Goal: Navigation & Orientation: Find specific page/section

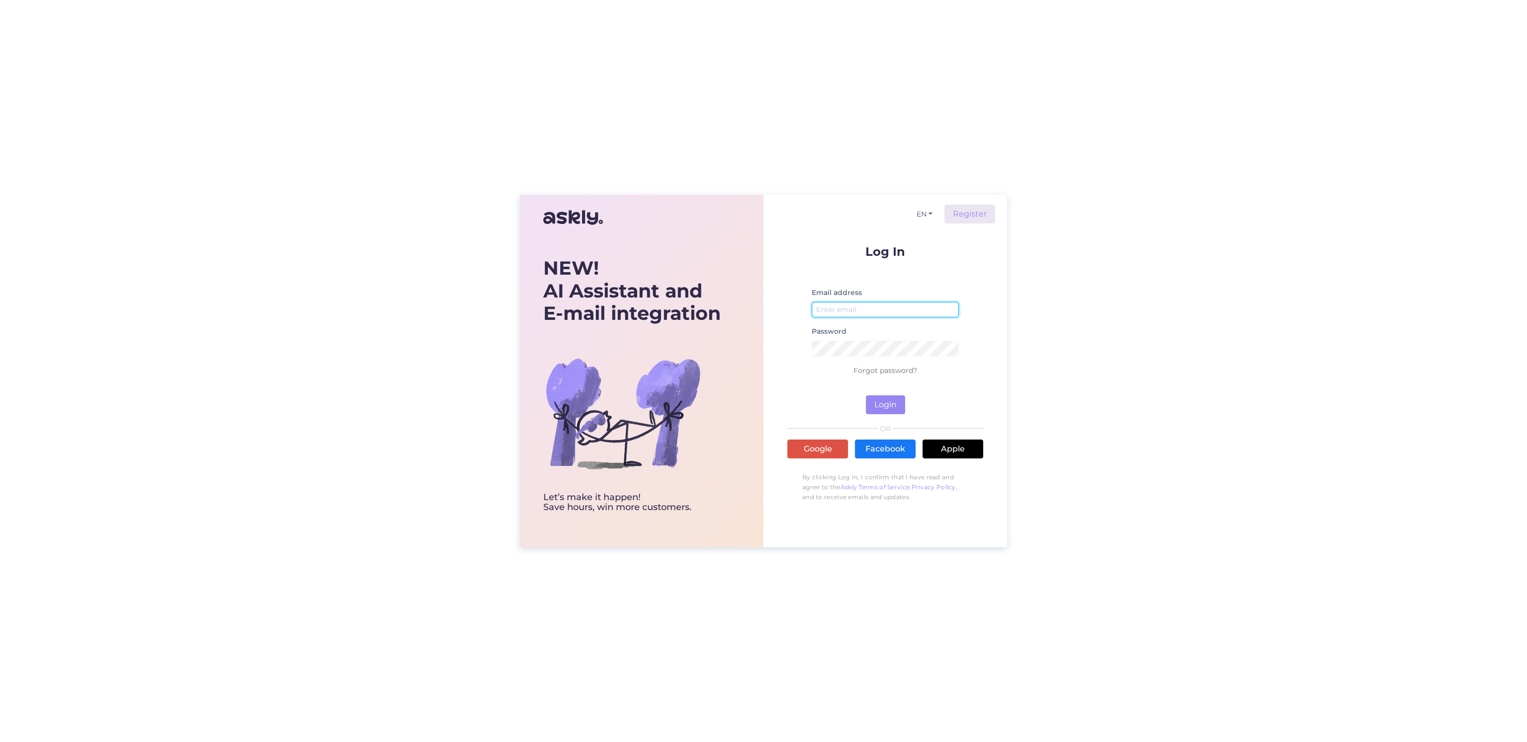
click at [872, 315] on input "email" at bounding box center [885, 309] width 147 height 15
type input "[EMAIL_ADDRESS][DOMAIN_NAME]"
click at [891, 407] on button "Login" at bounding box center [885, 405] width 39 height 19
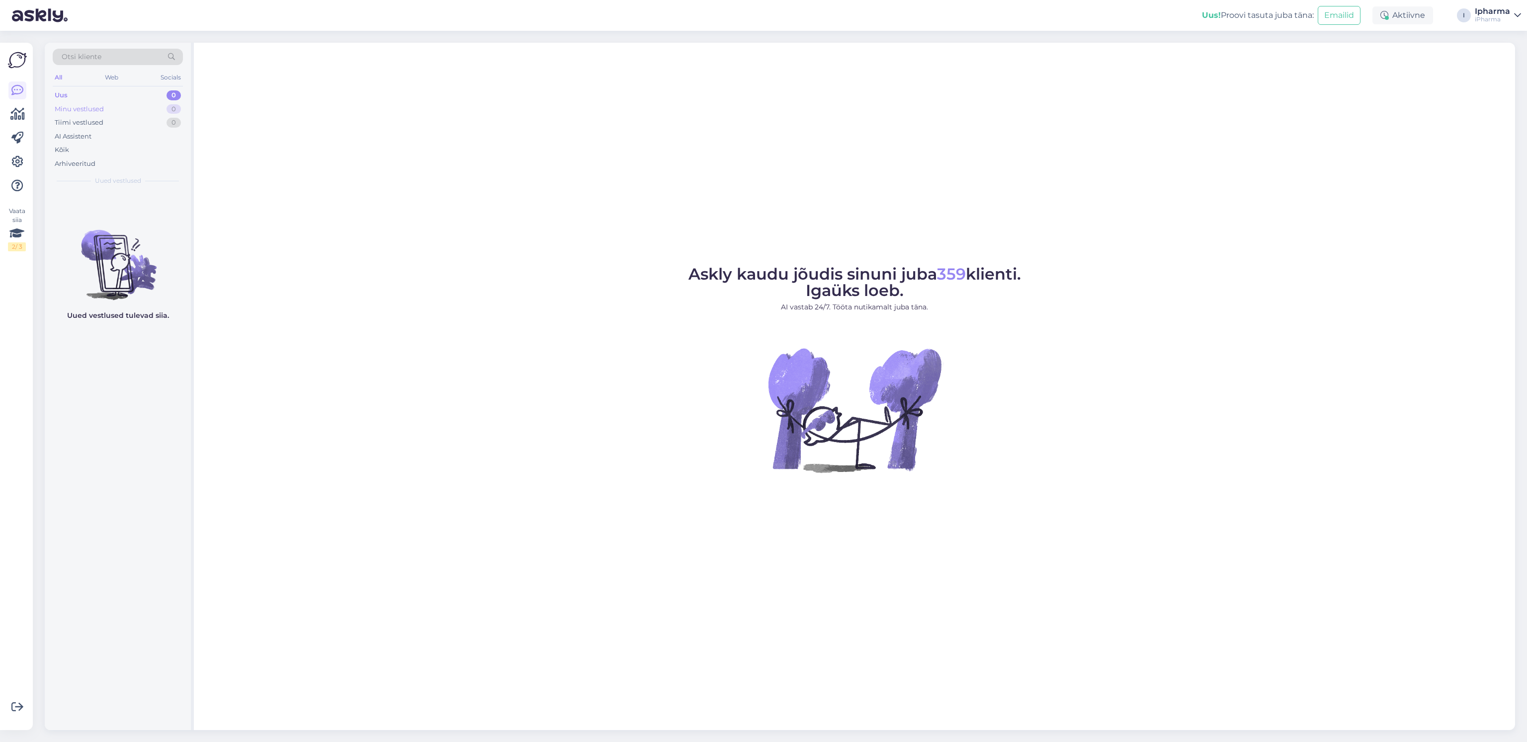
click at [100, 111] on div "Minu vestlused" at bounding box center [79, 109] width 49 height 10
click at [93, 119] on div "Tiimi vestlused" at bounding box center [79, 123] width 49 height 10
click at [90, 137] on div "AI Assistent" at bounding box center [73, 137] width 37 height 10
click at [80, 93] on div "Uus 0" at bounding box center [118, 95] width 130 height 14
click at [67, 163] on div "Arhiveeritud" at bounding box center [75, 164] width 41 height 10
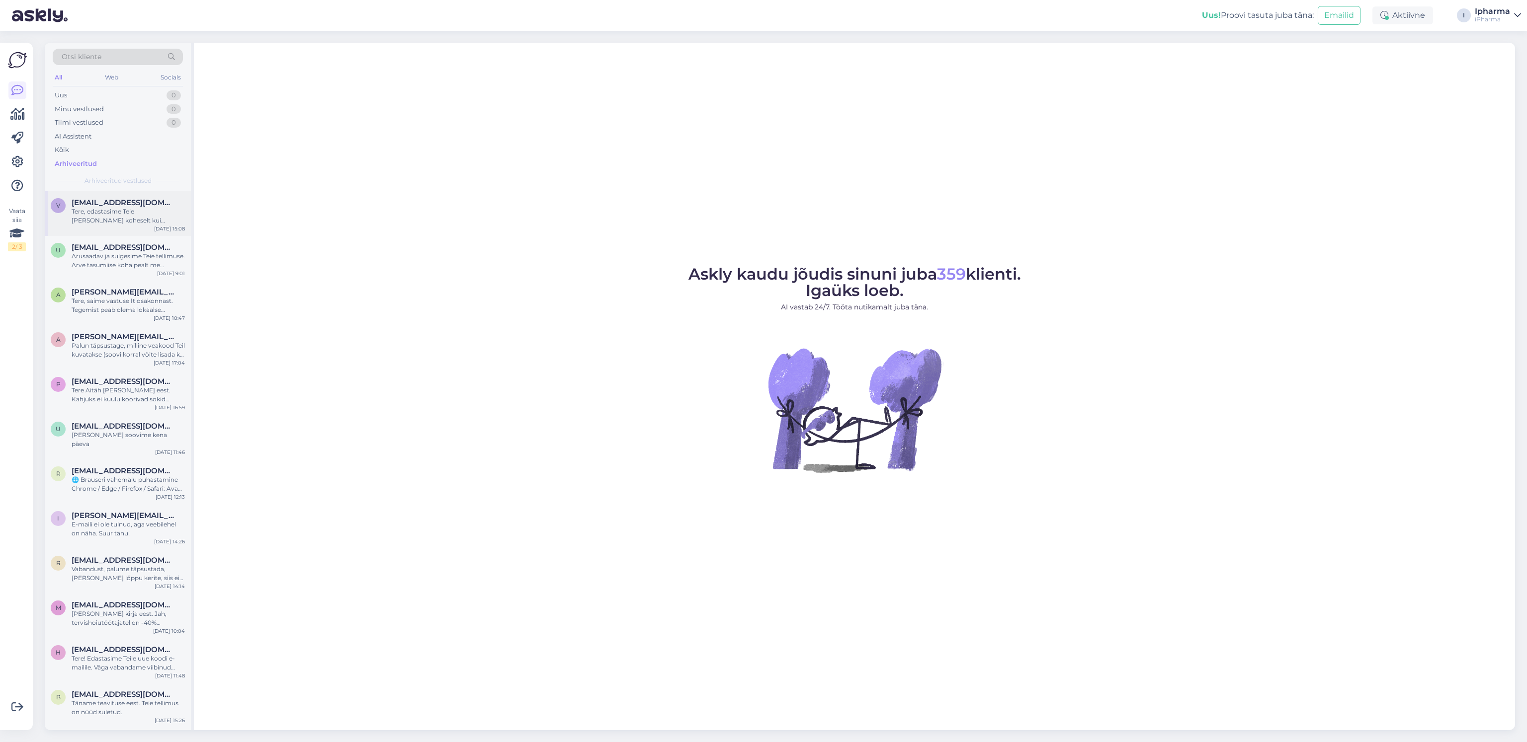
click at [117, 206] on span "[EMAIL_ADDRESS][DOMAIN_NAME]" at bounding box center [123, 202] width 103 height 9
